Goal: Task Accomplishment & Management: Use online tool/utility

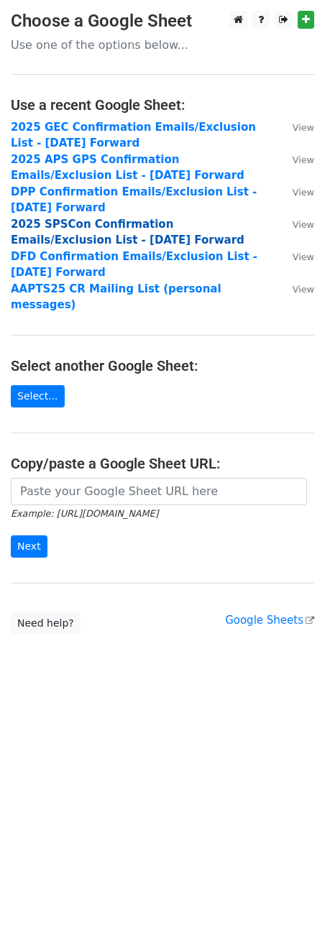
click at [102, 226] on strong "2025 SPSCon Confirmation Emails/Exclusion List - 6.13.25 Forward" at bounding box center [128, 232] width 234 height 29
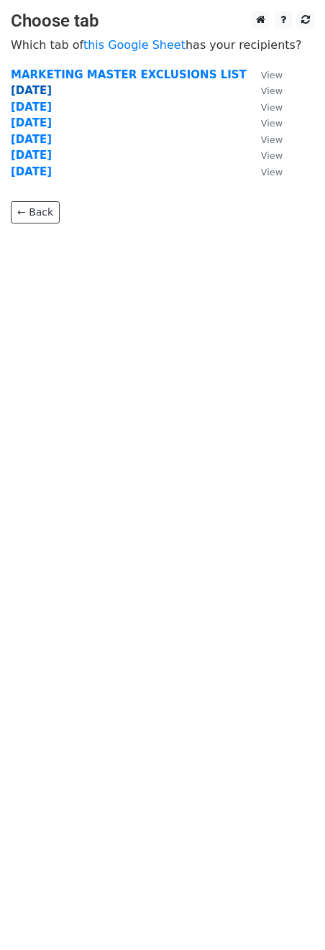
click at [30, 89] on strong "8.27.25" at bounding box center [31, 90] width 41 height 13
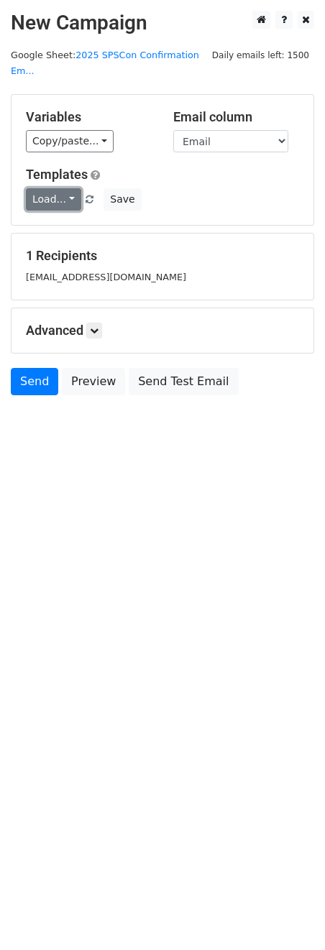
click at [69, 195] on link "Load..." at bounding box center [53, 199] width 55 height 22
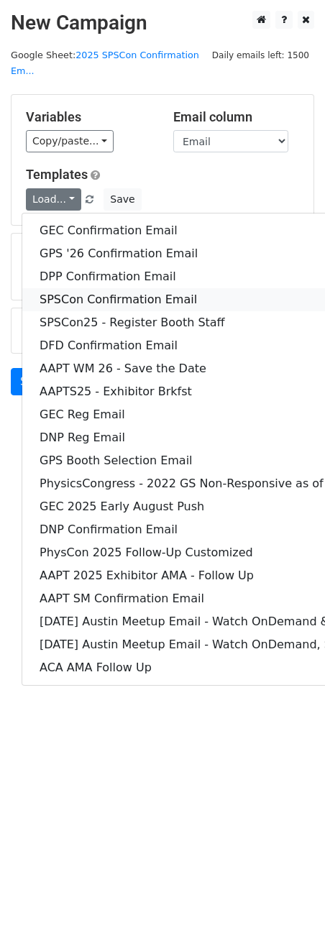
click at [78, 296] on link "SPSCon Confirmation Email" at bounding box center [299, 299] width 555 height 23
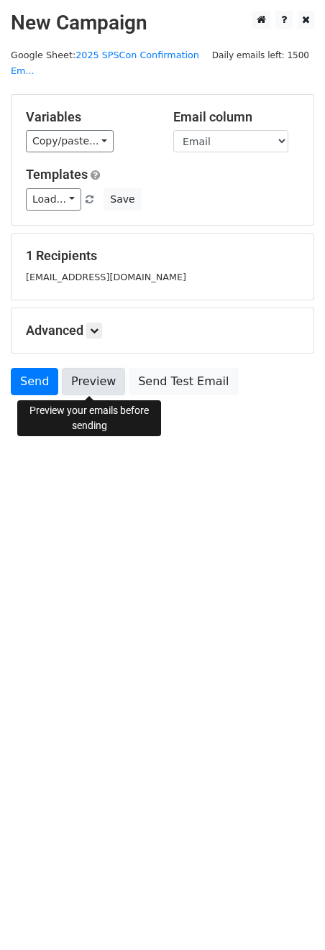
click at [78, 381] on link "Preview" at bounding box center [93, 381] width 63 height 27
click at [88, 379] on link "Preview" at bounding box center [93, 381] width 63 height 27
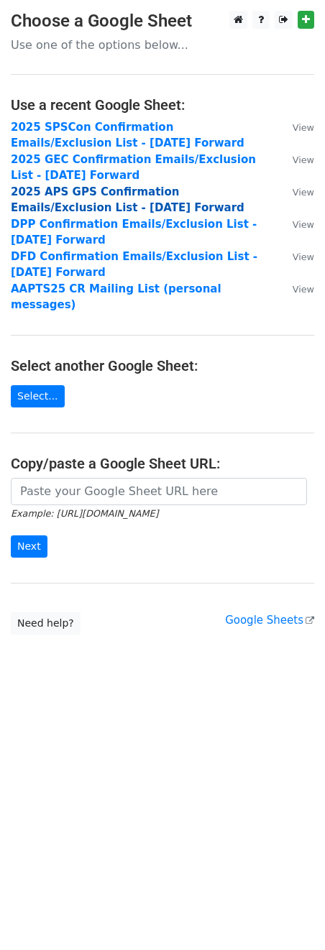
click at [116, 193] on strong "2025 APS GPS Confirmation Emails/Exclusion List - [DATE] Forward" at bounding box center [128, 199] width 234 height 29
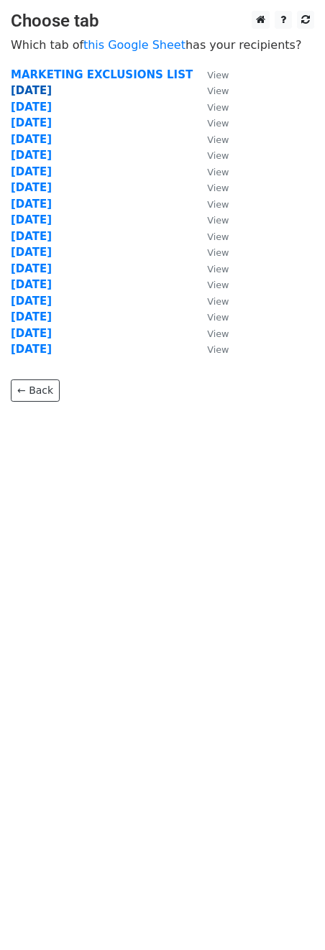
click at [29, 94] on strong "[DATE]" at bounding box center [31, 90] width 41 height 13
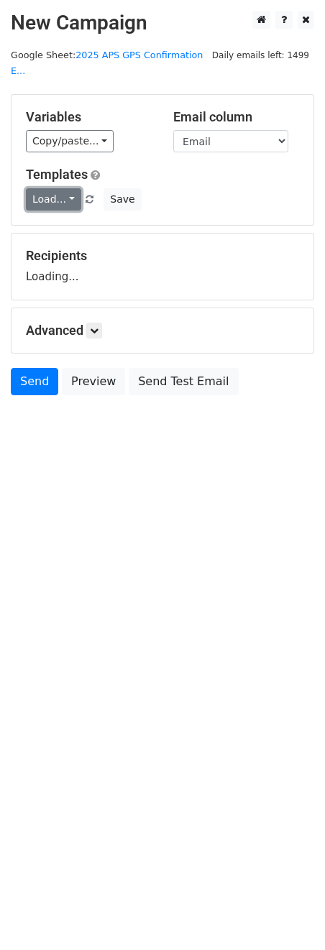
click at [48, 188] on link "Load..." at bounding box center [53, 199] width 55 height 22
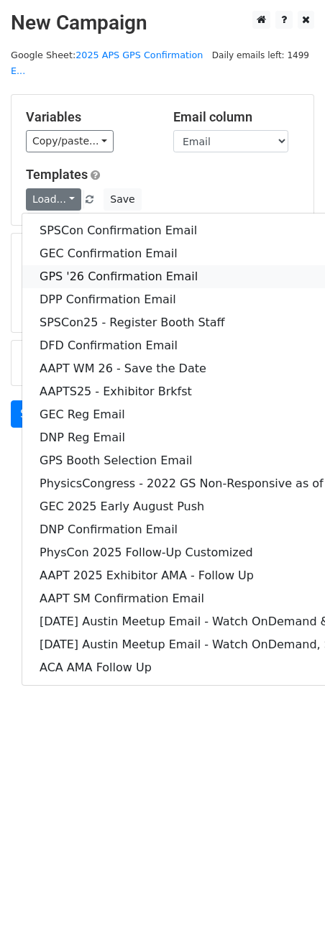
click at [133, 265] on link "GPS '26 Confirmation Email" at bounding box center [299, 276] width 555 height 23
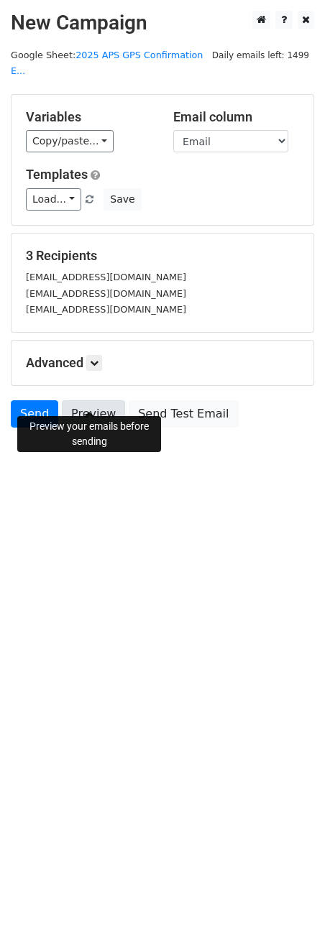
click at [88, 400] on link "Preview" at bounding box center [93, 413] width 63 height 27
